Goal: Navigation & Orientation: Find specific page/section

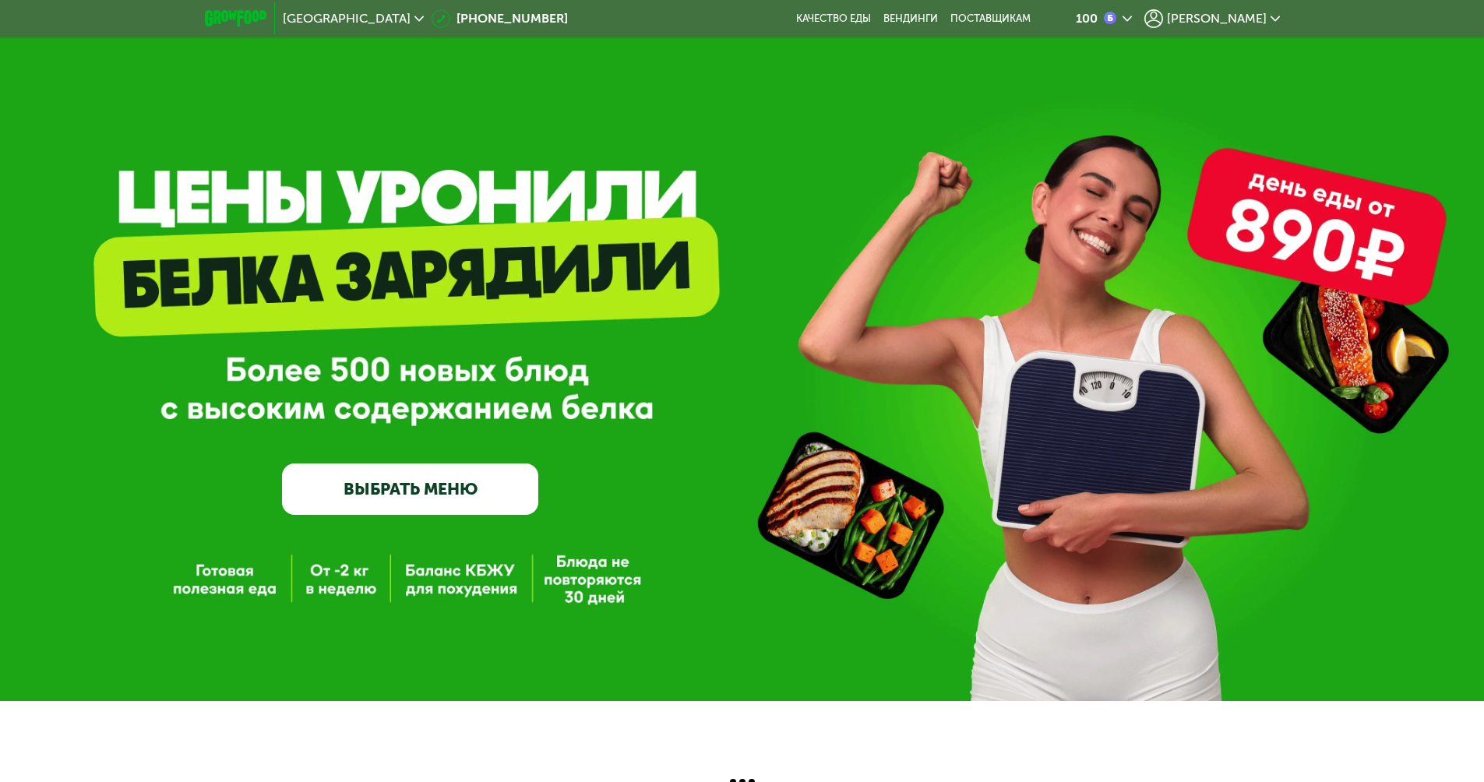
click at [295, 22] on span "Москва" at bounding box center [347, 18] width 128 height 12
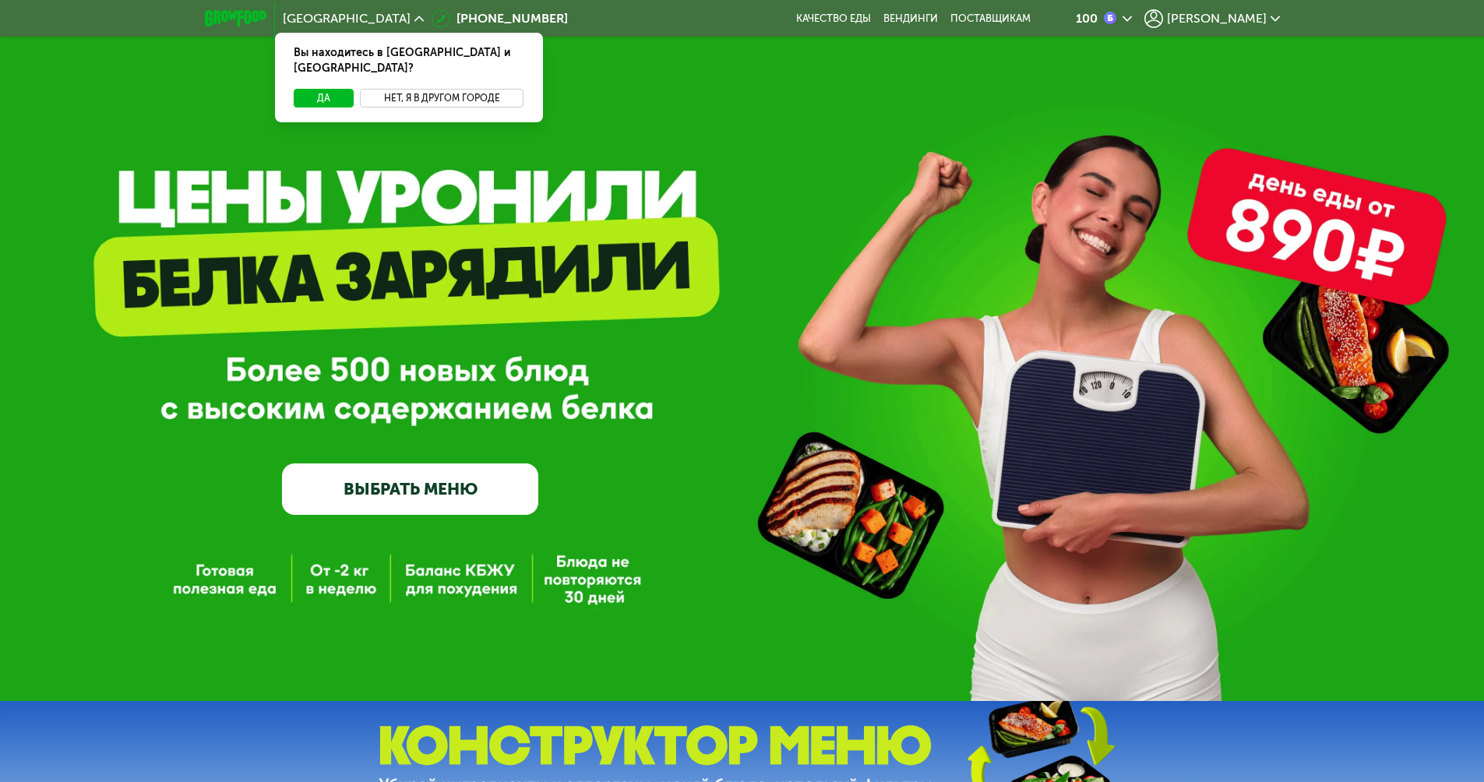
click at [419, 89] on button "Нет, я в другом городе" at bounding box center [442, 98] width 164 height 19
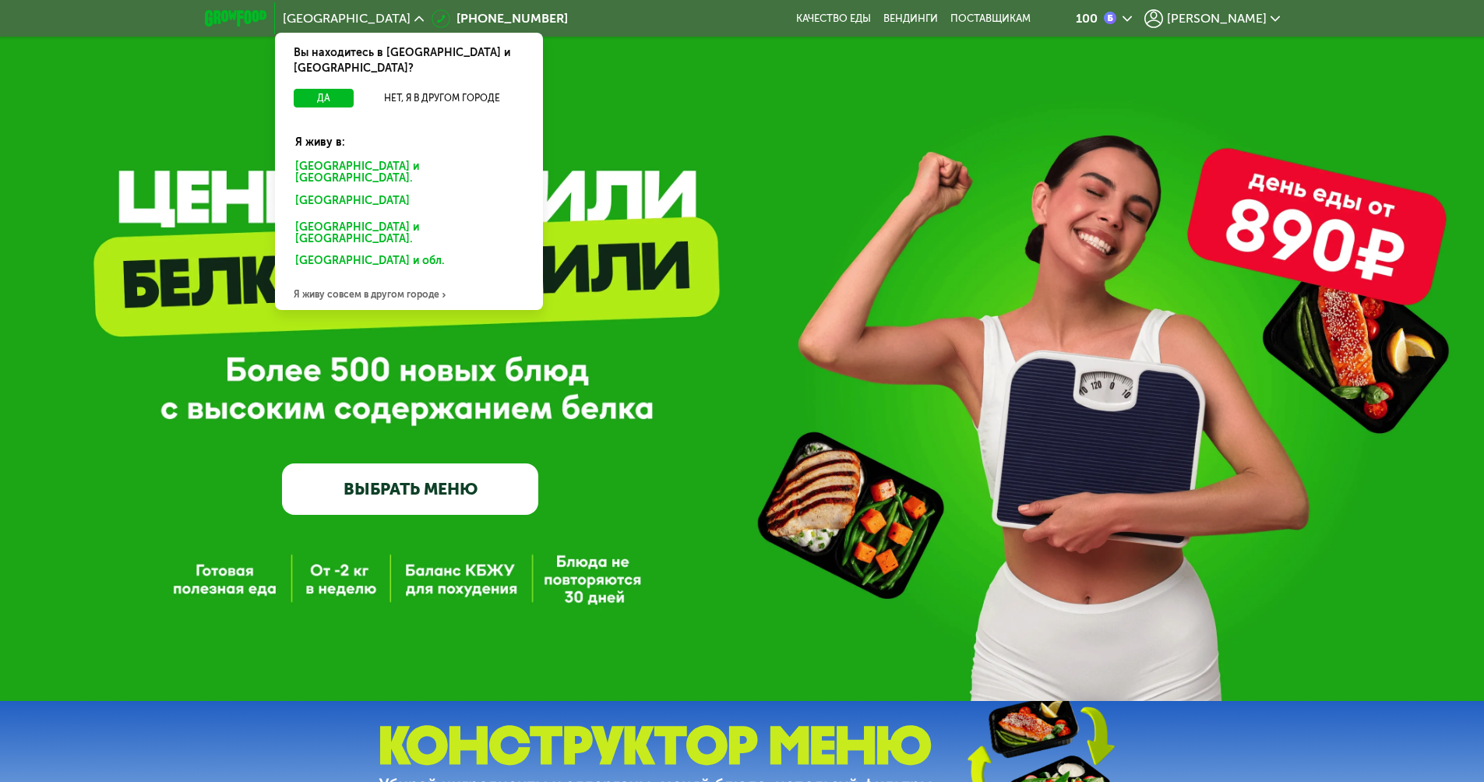
click at [397, 191] on div "Санкт-Петербурге и обл." at bounding box center [405, 203] width 243 height 25
